Goal: Information Seeking & Learning: Learn about a topic

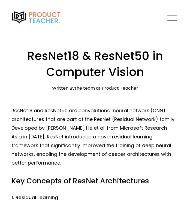
drag, startPoint x: 91, startPoint y: 86, endPoint x: 70, endPoint y: 127, distance: 45.8
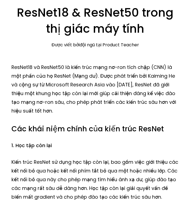
scroll to position [43, 0]
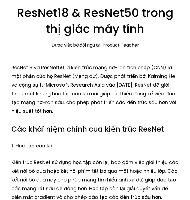
click at [83, 78] on p "ResNet18 và ResNet50 là kiến trúc mạng nơ-ron tích chập (CNN) là một phần của h…" at bounding box center [94, 89] width 167 height 52
click at [97, 75] on p "ResNet18 và ResNet50 là kiến trúc mạng nơ-ron tích chập (CNN) là một phần của h…" at bounding box center [94, 89] width 167 height 52
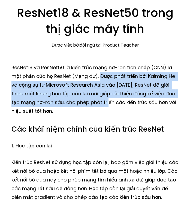
drag, startPoint x: 97, startPoint y: 75, endPoint x: 94, endPoint y: 98, distance: 23.1
click at [94, 98] on p "ResNet18 và ResNet50 là kiến trúc mạng nơ-ron tích chập (CNN) là một phần của h…" at bounding box center [94, 89] width 167 height 52
click at [105, 94] on p "ResNet18 và ResNet50 là kiến trúc mạng nơ-ron tích chập (CNN) là một phần của h…" at bounding box center [94, 89] width 167 height 52
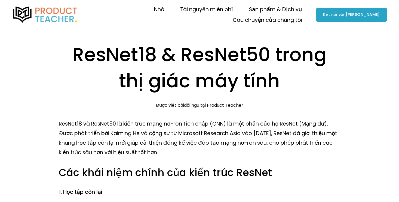
drag, startPoint x: 263, startPoint y: 127, endPoint x: 300, endPoint y: 125, distance: 36.8
click at [300, 125] on p "ResNet18 và ResNet50 là kiến trúc mạng nơ-ron tích chập (CNN) là một phần của h…" at bounding box center [200, 138] width 282 height 38
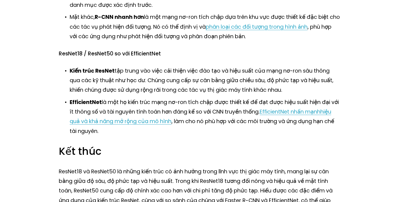
scroll to position [692, 0]
